Goal: Feedback & Contribution: Submit feedback/report problem

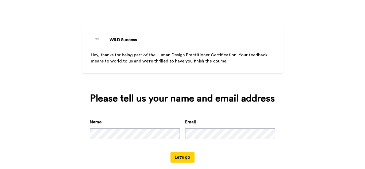
scroll to position [18, 0]
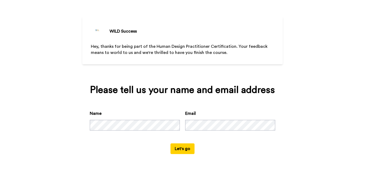
click at [184, 132] on div "Name Email" at bounding box center [182, 126] width 185 height 33
click at [179, 147] on button "Let's go" at bounding box center [182, 148] width 24 height 11
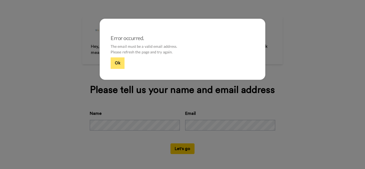
click at [115, 62] on button "Ok" at bounding box center [118, 62] width 14 height 11
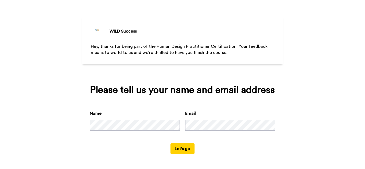
click at [183, 148] on button "Let's go" at bounding box center [182, 148] width 24 height 11
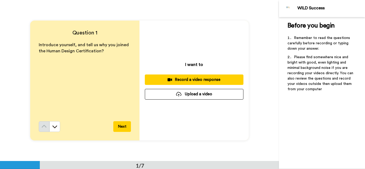
click at [202, 75] on button "Record a video response" at bounding box center [194, 79] width 99 height 10
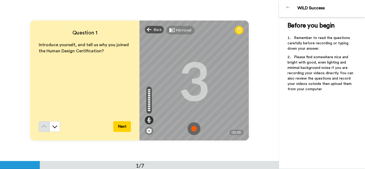
click at [191, 125] on img at bounding box center [193, 128] width 13 height 13
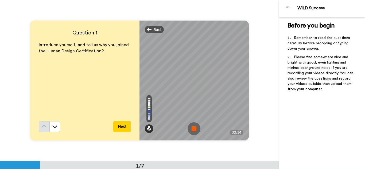
click at [195, 129] on img at bounding box center [193, 128] width 13 height 13
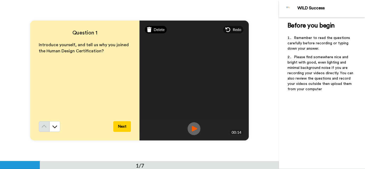
click at [159, 30] on span "Delete" at bounding box center [159, 29] width 11 height 5
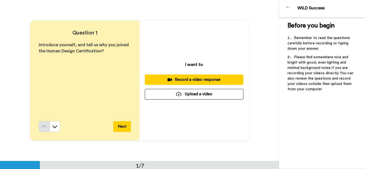
click at [188, 80] on div "Record a video response" at bounding box center [194, 80] width 90 height 6
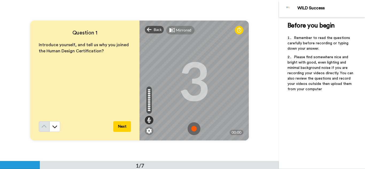
click at [191, 128] on img at bounding box center [193, 128] width 13 height 13
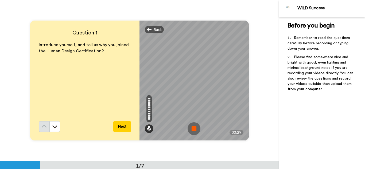
click at [192, 128] on img at bounding box center [193, 128] width 13 height 13
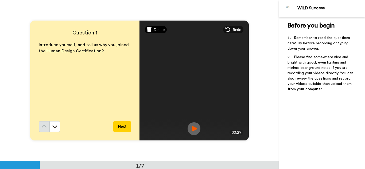
click at [159, 31] on span "Delete" at bounding box center [159, 29] width 11 height 5
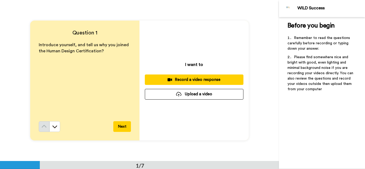
click at [190, 76] on button "Record a video response" at bounding box center [194, 79] width 99 height 10
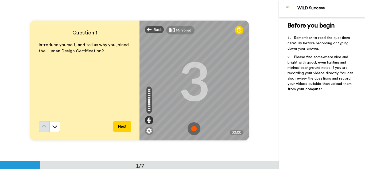
click at [192, 127] on img at bounding box center [193, 128] width 13 height 13
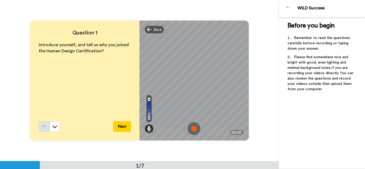
click at [120, 126] on button "Next" at bounding box center [122, 126] width 18 height 11
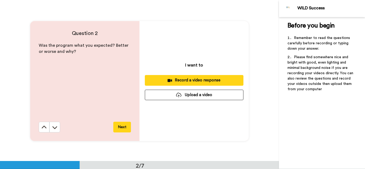
scroll to position [161, 0]
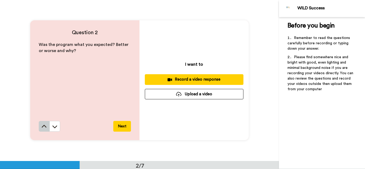
click at [44, 125] on icon at bounding box center [43, 126] width 5 height 5
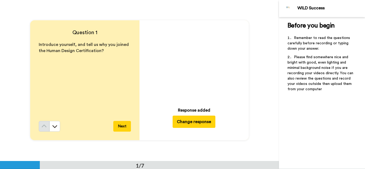
scroll to position [0, 0]
click at [194, 61] on icon at bounding box center [194, 62] width 14 height 14
click at [54, 127] on icon at bounding box center [54, 126] width 5 height 5
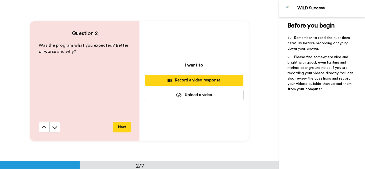
scroll to position [161, 0]
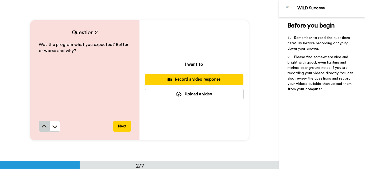
click at [41, 127] on icon at bounding box center [43, 126] width 5 height 5
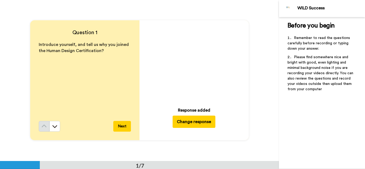
scroll to position [0, 0]
click at [184, 122] on button "Change response" at bounding box center [193, 122] width 43 height 12
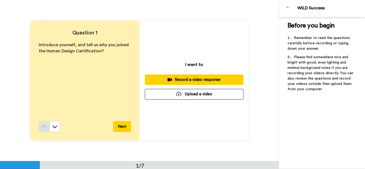
click at [185, 78] on div "Record a video response" at bounding box center [194, 80] width 90 height 6
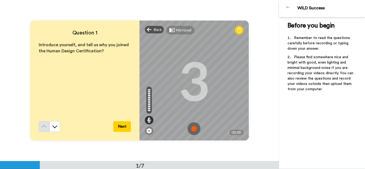
click at [194, 129] on img at bounding box center [193, 128] width 13 height 13
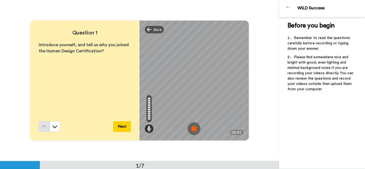
click at [194, 129] on img at bounding box center [193, 128] width 13 height 13
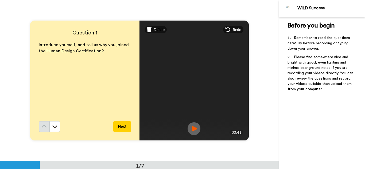
click at [192, 129] on img at bounding box center [193, 128] width 13 height 13
click at [121, 130] on button "Next" at bounding box center [122, 126] width 18 height 11
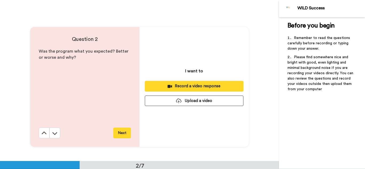
scroll to position [161, 0]
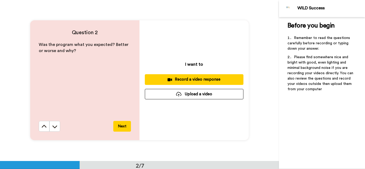
click at [202, 78] on div "Record a video response" at bounding box center [194, 80] width 90 height 6
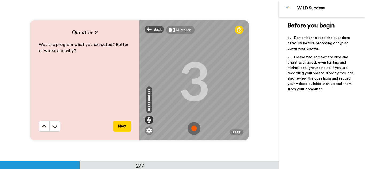
click at [191, 127] on img at bounding box center [193, 128] width 13 height 13
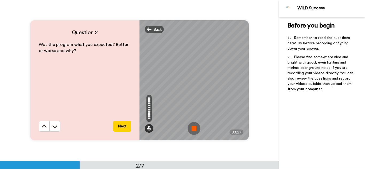
click at [191, 127] on img at bounding box center [193, 128] width 13 height 13
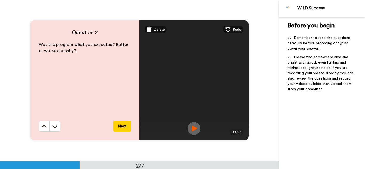
click at [194, 127] on img at bounding box center [193, 128] width 13 height 13
click at [119, 126] on button "Next" at bounding box center [122, 126] width 18 height 11
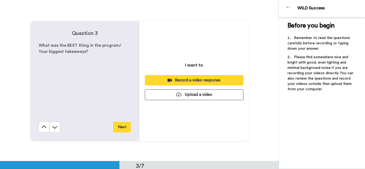
scroll to position [322, 0]
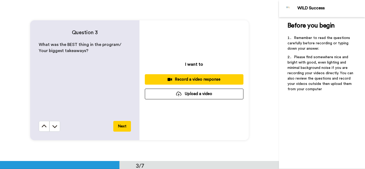
click at [195, 78] on div "Record a video response" at bounding box center [194, 80] width 90 height 6
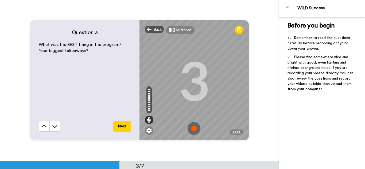
click at [195, 126] on img at bounding box center [193, 128] width 13 height 13
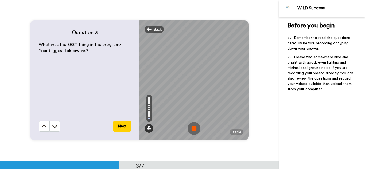
click at [188, 128] on img at bounding box center [193, 128] width 13 height 13
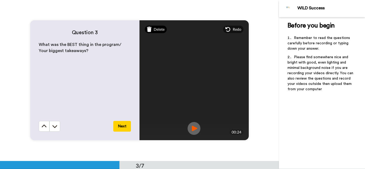
click at [151, 28] on div "Delete" at bounding box center [156, 29] width 22 height 7
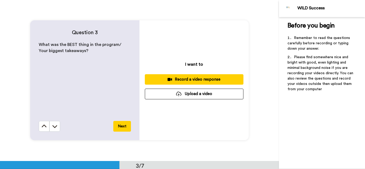
click at [199, 79] on div "Record a video response" at bounding box center [194, 80] width 90 height 6
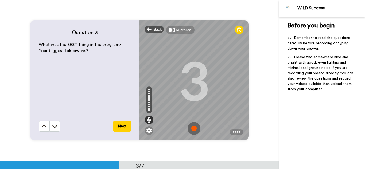
click at [192, 127] on img at bounding box center [193, 128] width 13 height 13
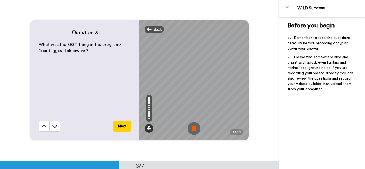
click at [193, 126] on img at bounding box center [193, 128] width 13 height 13
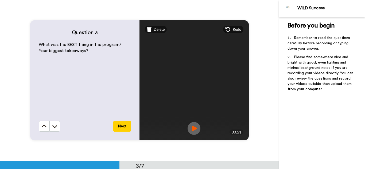
drag, startPoint x: 193, startPoint y: 133, endPoint x: 194, endPoint y: 130, distance: 3.1
click at [193, 133] on img at bounding box center [193, 128] width 13 height 13
click at [118, 125] on button "Next" at bounding box center [122, 126] width 18 height 11
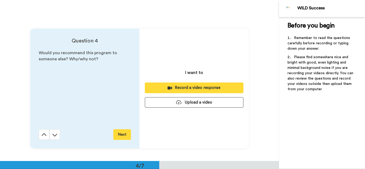
scroll to position [483, 0]
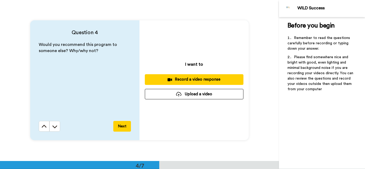
click at [196, 79] on div "Record a video response" at bounding box center [194, 80] width 90 height 6
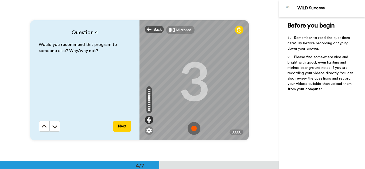
click at [190, 127] on img at bounding box center [193, 128] width 13 height 13
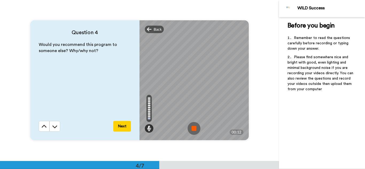
click at [191, 127] on img at bounding box center [193, 128] width 13 height 13
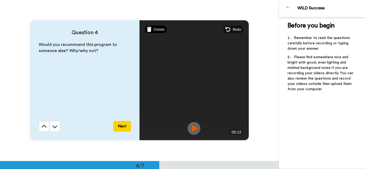
click at [154, 27] on span "Delete" at bounding box center [159, 29] width 11 height 5
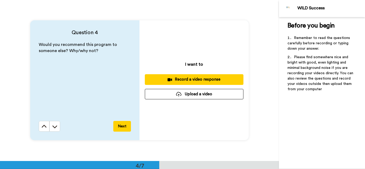
click at [191, 78] on div "Record a video response" at bounding box center [194, 80] width 90 height 6
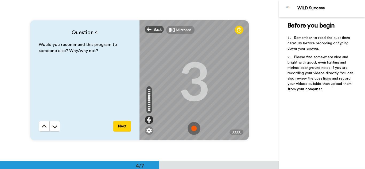
click at [192, 128] on img at bounding box center [193, 128] width 13 height 13
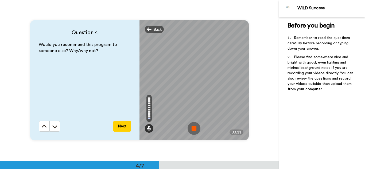
click at [193, 130] on img at bounding box center [193, 128] width 13 height 13
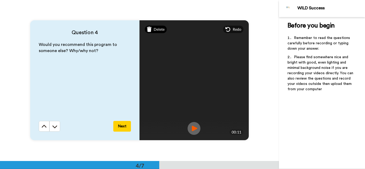
click at [157, 30] on span "Delete" at bounding box center [159, 29] width 11 height 5
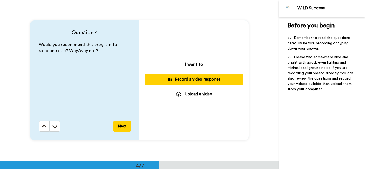
click at [183, 79] on div "Record a video response" at bounding box center [194, 80] width 90 height 6
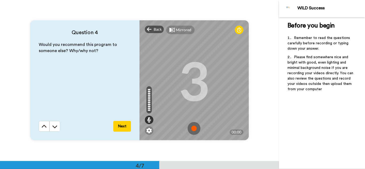
click at [193, 128] on img at bounding box center [193, 128] width 13 height 13
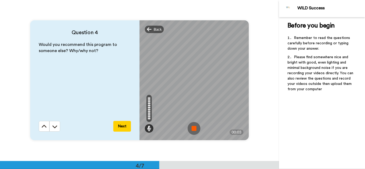
click at [190, 128] on img at bounding box center [193, 128] width 13 height 13
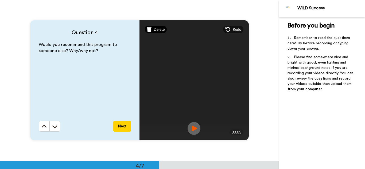
click at [160, 30] on span "Delete" at bounding box center [159, 29] width 11 height 5
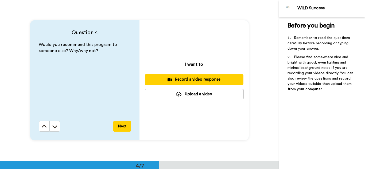
click at [196, 82] on div "Record a video response" at bounding box center [194, 80] width 90 height 6
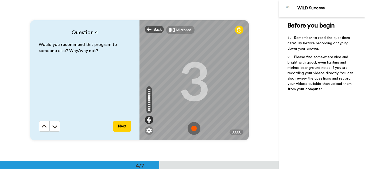
click at [194, 128] on img at bounding box center [193, 128] width 13 height 13
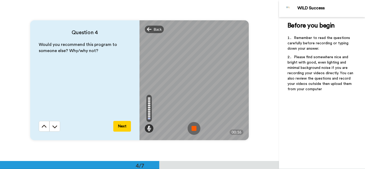
click at [196, 133] on img at bounding box center [193, 128] width 13 height 13
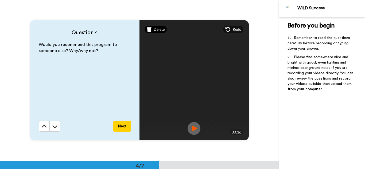
click at [156, 29] on span "Delete" at bounding box center [159, 29] width 11 height 5
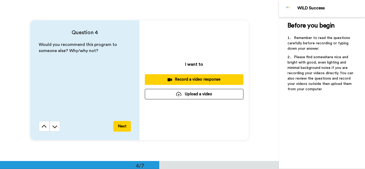
click at [197, 80] on div "Record a video response" at bounding box center [194, 80] width 90 height 6
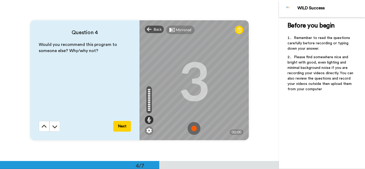
click at [194, 126] on img at bounding box center [193, 128] width 13 height 13
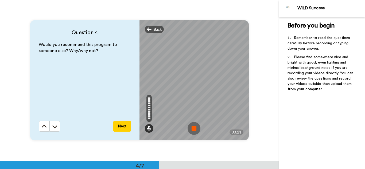
click at [192, 128] on img at bounding box center [193, 128] width 13 height 13
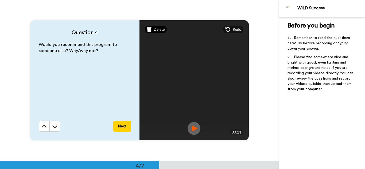
click at [161, 31] on span "Delete" at bounding box center [159, 29] width 11 height 5
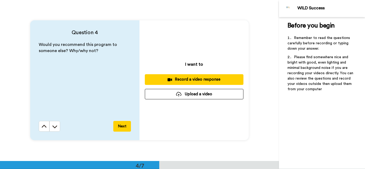
click at [201, 81] on div "Record a video response" at bounding box center [194, 80] width 90 height 6
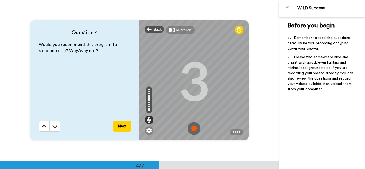
click at [195, 131] on img at bounding box center [193, 128] width 13 height 13
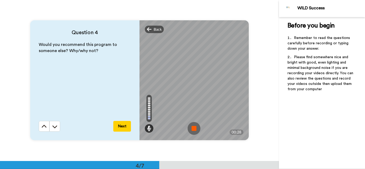
click at [195, 131] on img at bounding box center [193, 128] width 13 height 13
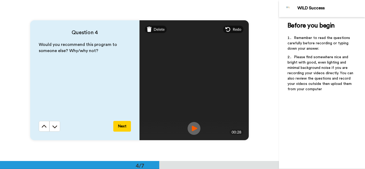
click at [194, 128] on img at bounding box center [193, 128] width 13 height 13
click at [117, 127] on button "Next" at bounding box center [122, 126] width 18 height 11
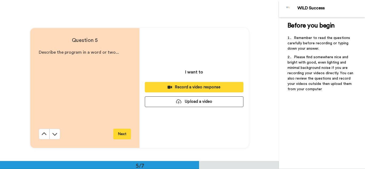
scroll to position [644, 0]
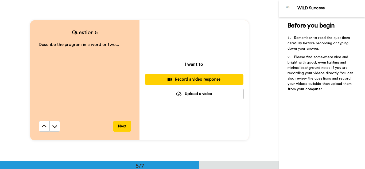
click at [194, 80] on div "Record a video response" at bounding box center [194, 80] width 90 height 6
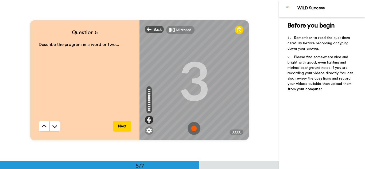
click at [193, 127] on img at bounding box center [193, 128] width 13 height 13
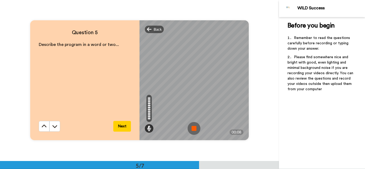
click at [193, 127] on img at bounding box center [193, 128] width 13 height 13
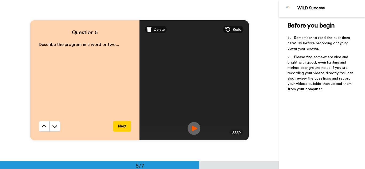
click at [123, 125] on button "Next" at bounding box center [122, 126] width 18 height 11
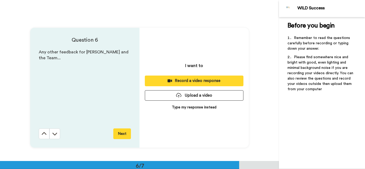
scroll to position [804, 0]
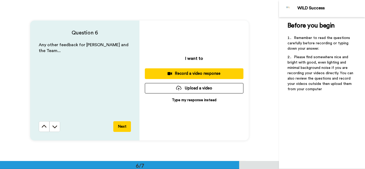
click at [188, 72] on div "Record a video response" at bounding box center [194, 74] width 90 height 6
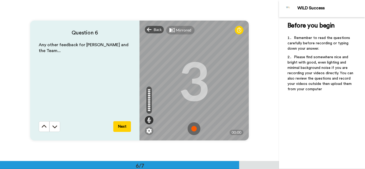
click at [192, 128] on img at bounding box center [193, 128] width 13 height 13
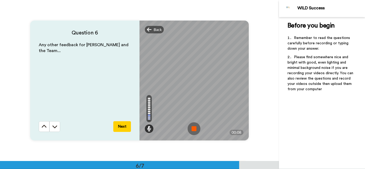
click at [194, 128] on img at bounding box center [193, 128] width 13 height 13
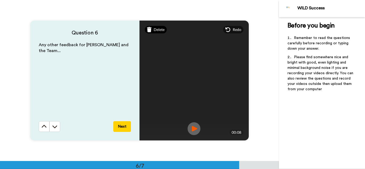
click at [160, 30] on span "Delete" at bounding box center [159, 29] width 11 height 5
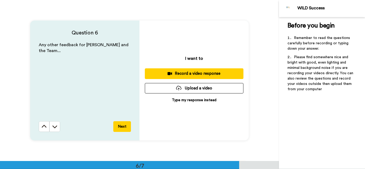
click at [211, 74] on div "Record a video response" at bounding box center [194, 74] width 90 height 6
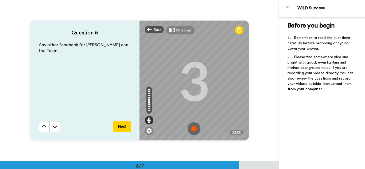
click at [192, 129] on img at bounding box center [193, 128] width 13 height 13
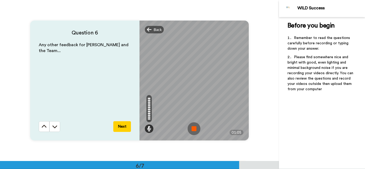
click at [194, 129] on img at bounding box center [193, 128] width 13 height 13
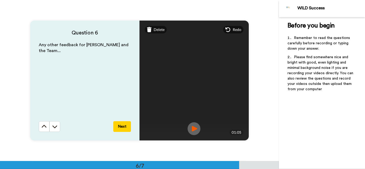
click at [191, 129] on img at bounding box center [193, 128] width 13 height 13
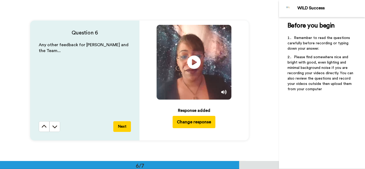
click at [116, 126] on button "Next" at bounding box center [122, 126] width 18 height 11
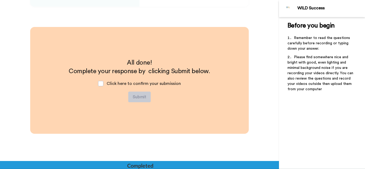
scroll to position [938, 0]
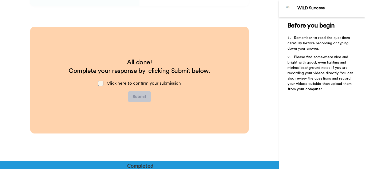
click at [99, 82] on span at bounding box center [100, 83] width 5 height 5
click at [138, 95] on button "Submit" at bounding box center [139, 96] width 22 height 11
